Goal: Navigation & Orientation: Find specific page/section

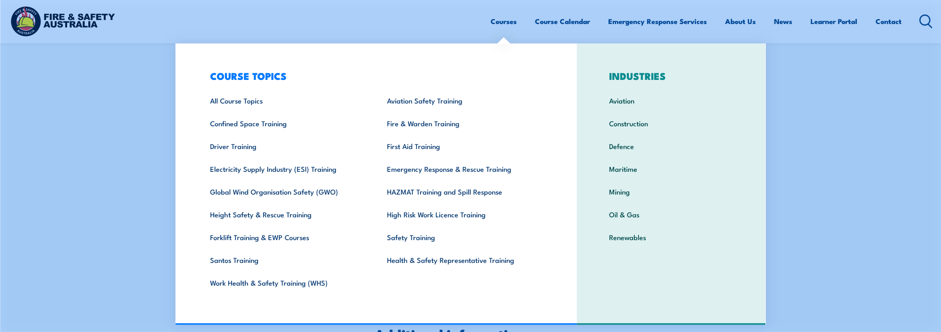
click at [494, 19] on link "Courses" at bounding box center [504, 21] width 26 height 22
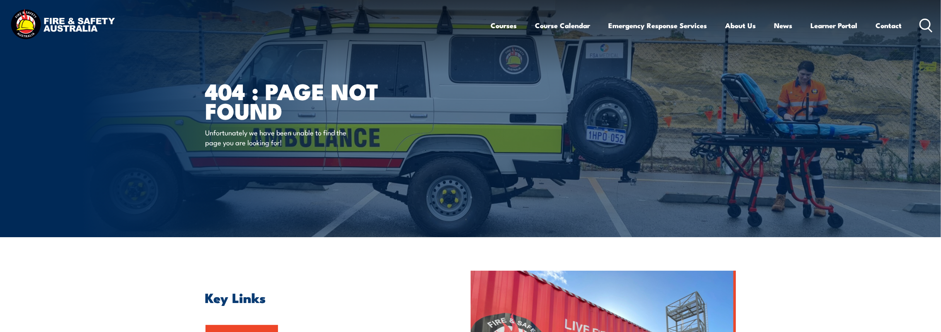
click at [561, 24] on link "Course Calendar" at bounding box center [562, 25] width 55 height 22
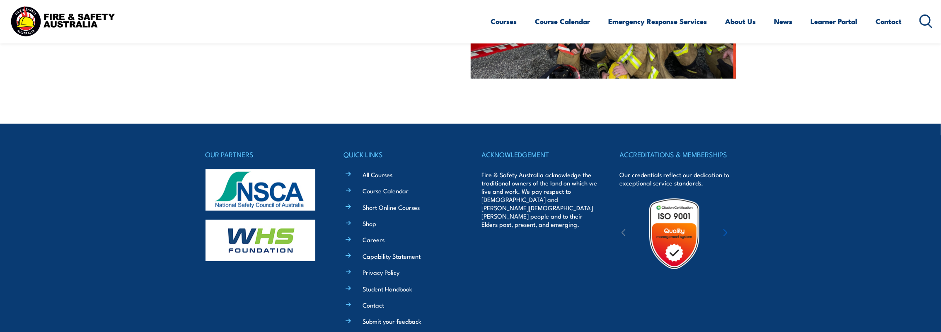
scroll to position [414, 0]
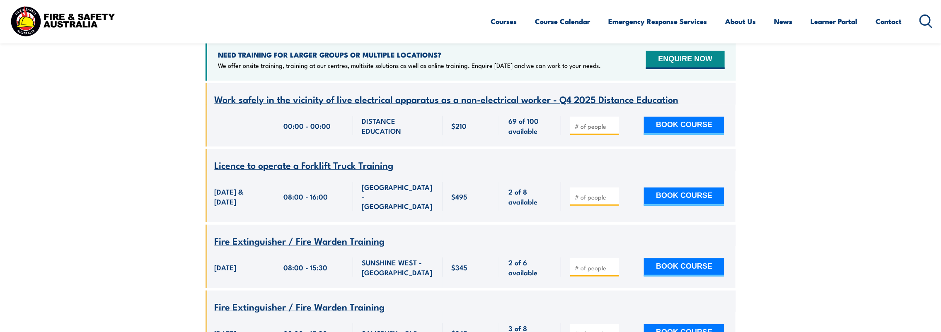
scroll to position [414, 0]
